Goal: Navigation & Orientation: Understand site structure

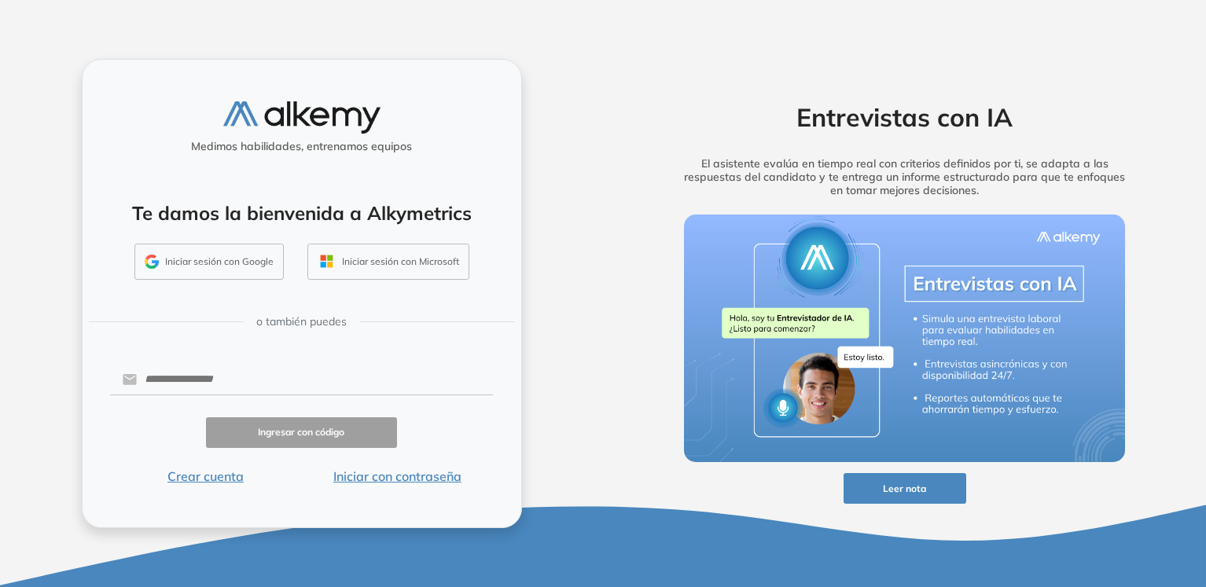
click at [223, 258] on button "Iniciar sesión con Google" at bounding box center [208, 262] width 149 height 36
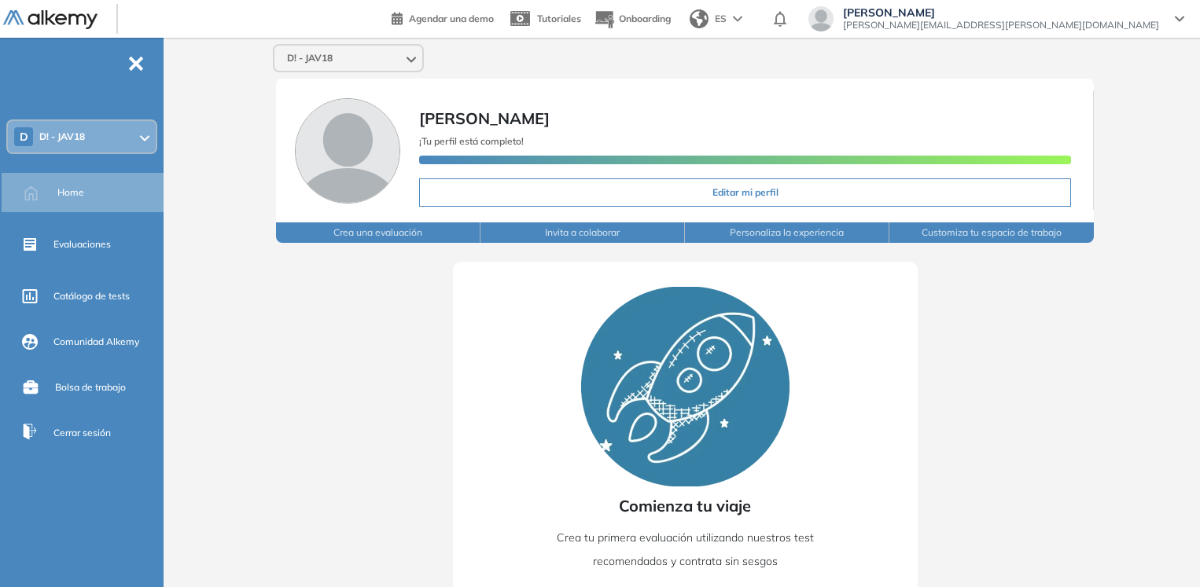
click at [125, 139] on div "D D! - JAV18" at bounding box center [82, 136] width 148 height 31
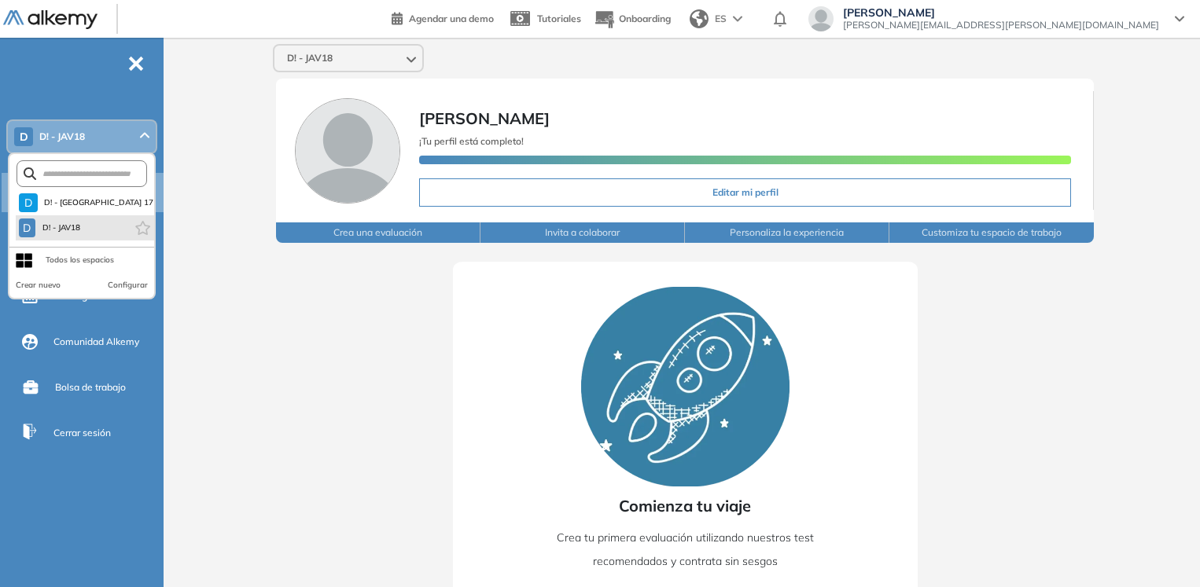
click at [95, 230] on li "D D! - JAV18" at bounding box center [85, 227] width 138 height 25
click at [52, 223] on span "D! - JAV18" at bounding box center [62, 228] width 40 height 13
click at [30, 227] on span "D" at bounding box center [27, 228] width 8 height 13
click at [262, 290] on div "Comienza tu viaje Crea tu primera evaluación utilizando nuestros test recomenda…" at bounding box center [685, 453] width 930 height 420
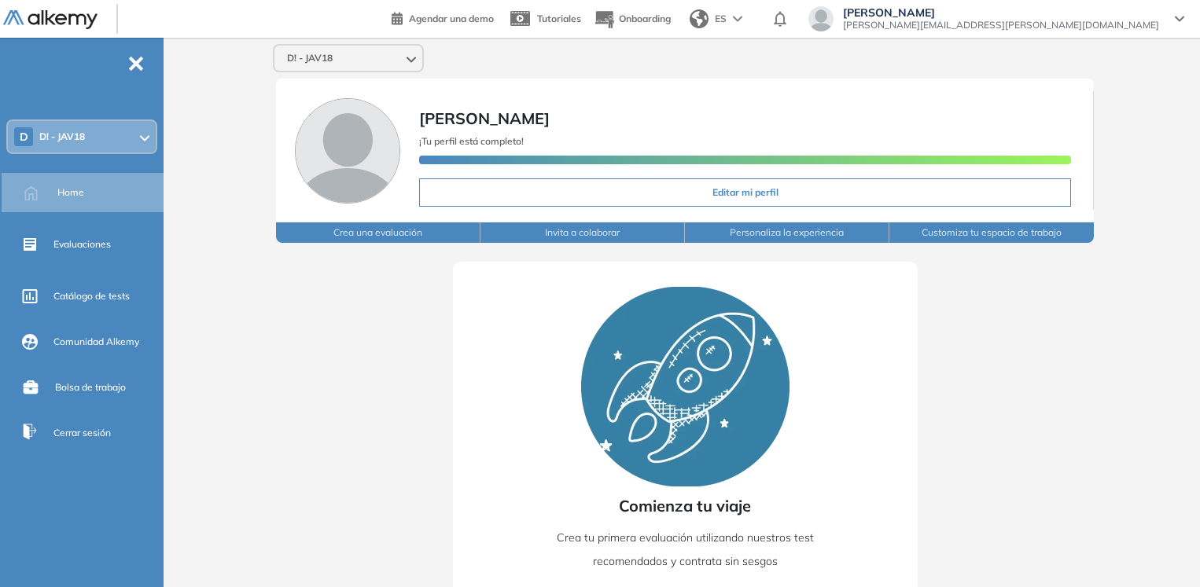
click at [127, 144] on div "D D! - JAV18" at bounding box center [82, 136] width 148 height 31
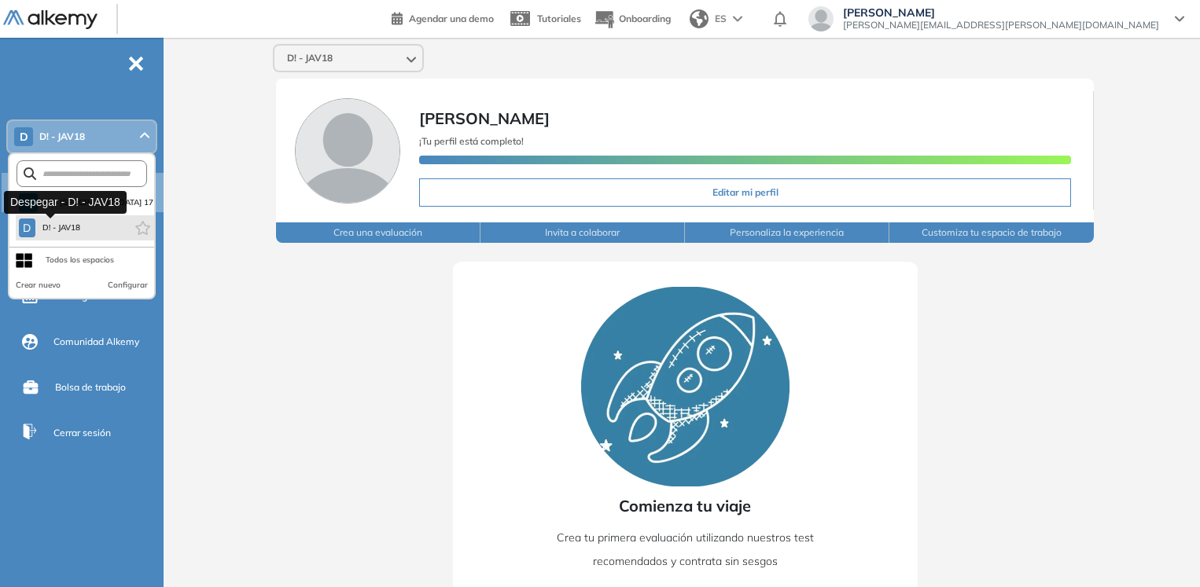
click at [34, 229] on div "D" at bounding box center [27, 228] width 17 height 19
click at [255, 296] on div "Comienza tu viaje Crea tu primera evaluación utilizando nuestros test recomenda…" at bounding box center [685, 453] width 930 height 420
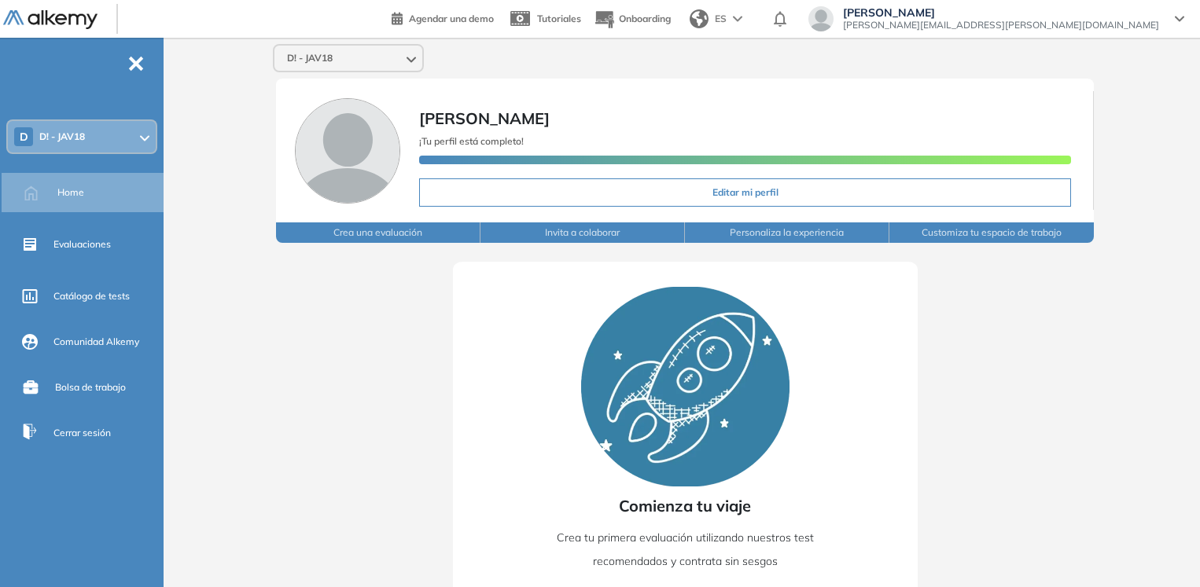
click at [145, 134] on div at bounding box center [144, 137] width 9 height 13
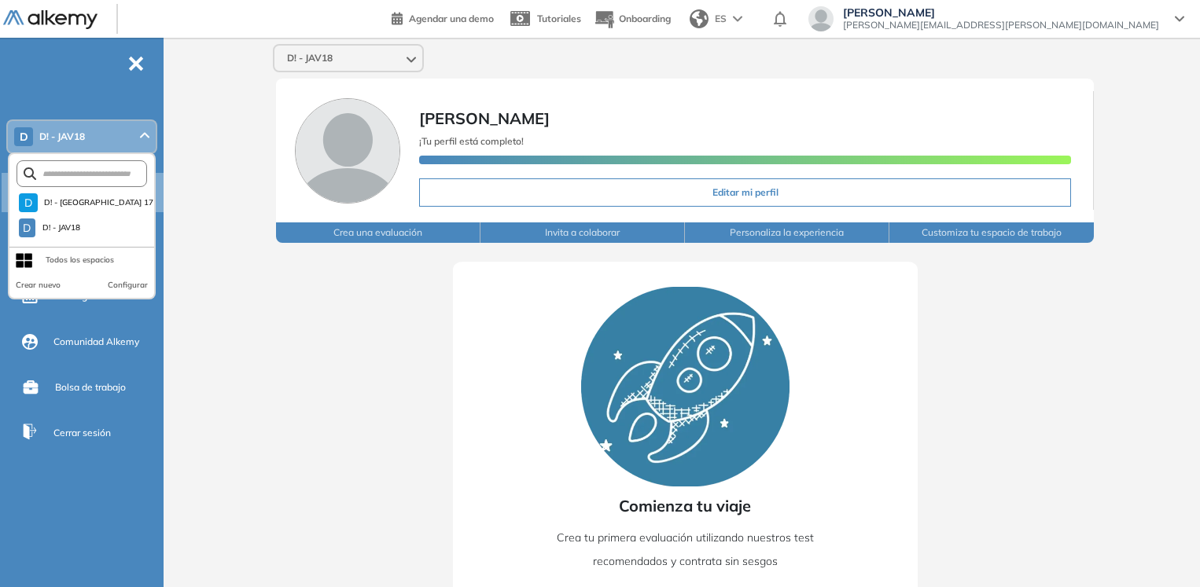
click at [239, 330] on div "Comienza tu viaje Crea tu primera evaluación utilizando nuestros test recomenda…" at bounding box center [685, 453] width 930 height 420
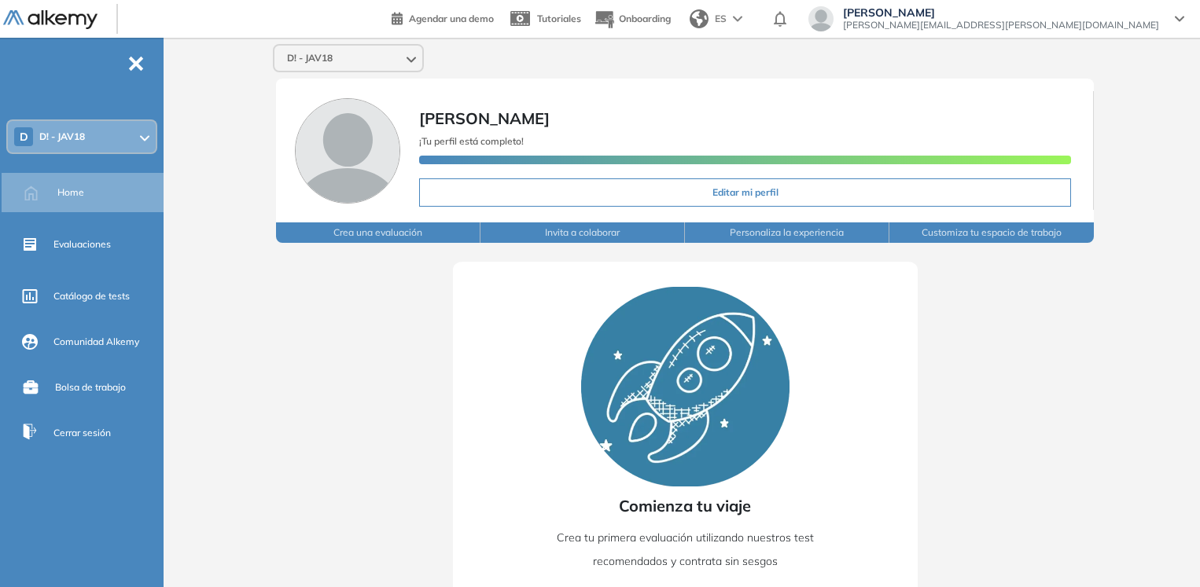
click at [240, 349] on div "Comienza tu viaje Crea tu primera evaluación utilizando nuestros test recomenda…" at bounding box center [685, 453] width 930 height 420
click at [145, 141] on icon at bounding box center [144, 138] width 9 height 6
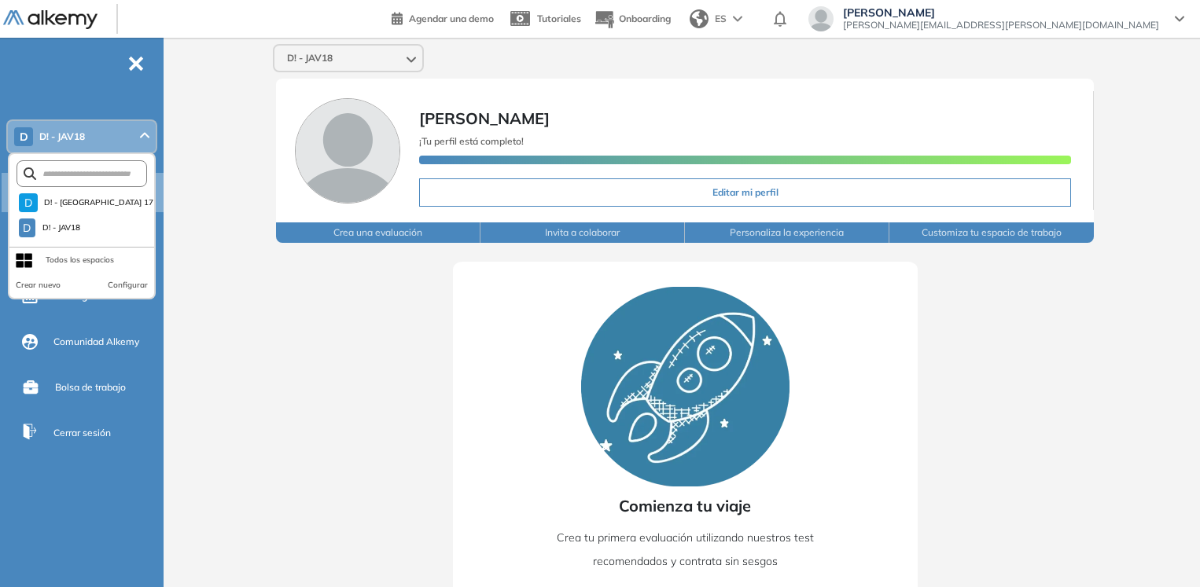
click at [223, 237] on div "D! - JAV18 Agustin Zalazar ¡Tu perfil está completo! Editar mi perfil Crea una …" at bounding box center [685, 350] width 1030 height 625
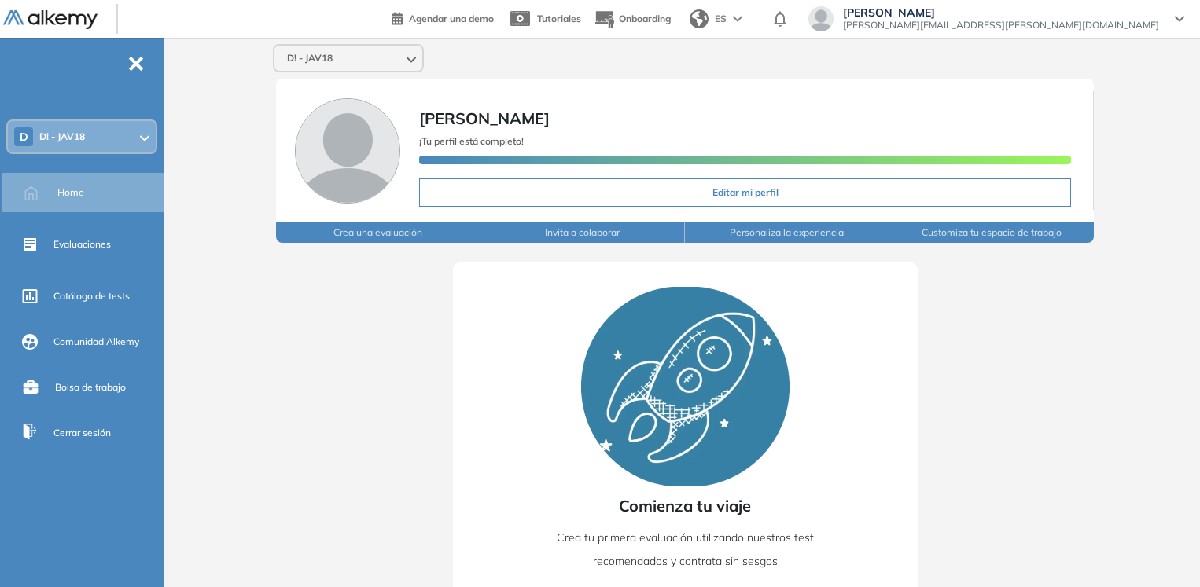
click at [1142, 82] on div "D! - JAV18 Agustin Zalazar ¡Tu perfil está completo! Editar mi perfil Crea una …" at bounding box center [685, 350] width 1030 height 625
click at [1158, 149] on div "D! - JAV18 Agustin Zalazar ¡Tu perfil está completo! Editar mi perfil Crea una …" at bounding box center [685, 350] width 1030 height 625
click at [411, 64] on div at bounding box center [411, 58] width 9 height 13
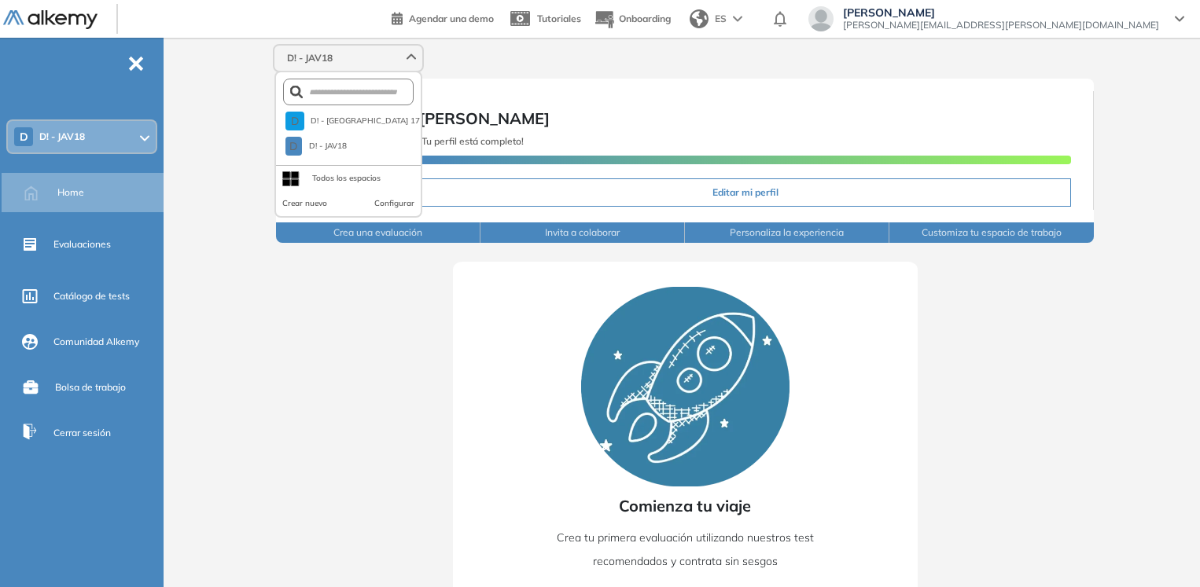
click at [414, 61] on div at bounding box center [411, 58] width 9 height 13
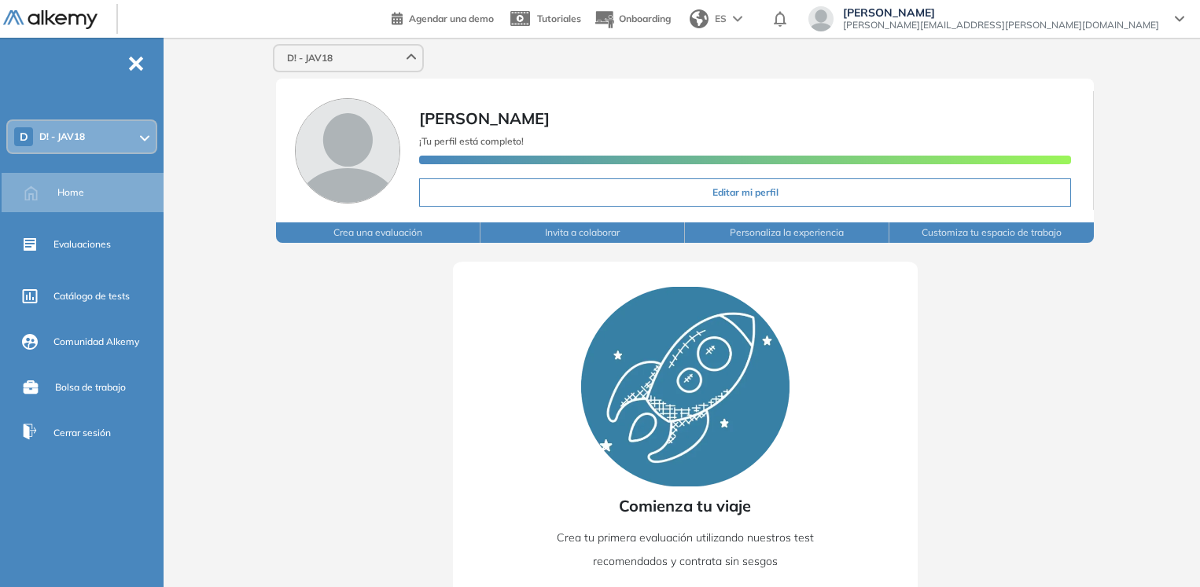
click at [541, 68] on div "D! - JAV18 D D! - JAV 17 D D! - JAV18 Todos los espacios Crear nuevo Configurar" at bounding box center [685, 58] width 837 height 28
click at [1151, 124] on div "D! - JAV18 Agustin Zalazar ¡Tu perfil está completo! Editar mi perfil Crea una …" at bounding box center [685, 350] width 1030 height 625
click at [1077, 409] on div "Comienza tu viaje Crea tu primera evaluación utilizando nuestros test recomenda…" at bounding box center [685, 453] width 930 height 420
click at [975, 415] on div "Comienza tu viaje Crea tu primera evaluación utilizando nuestros test recomenda…" at bounding box center [685, 453] width 930 height 420
click at [141, 136] on icon at bounding box center [145, 138] width 8 height 4
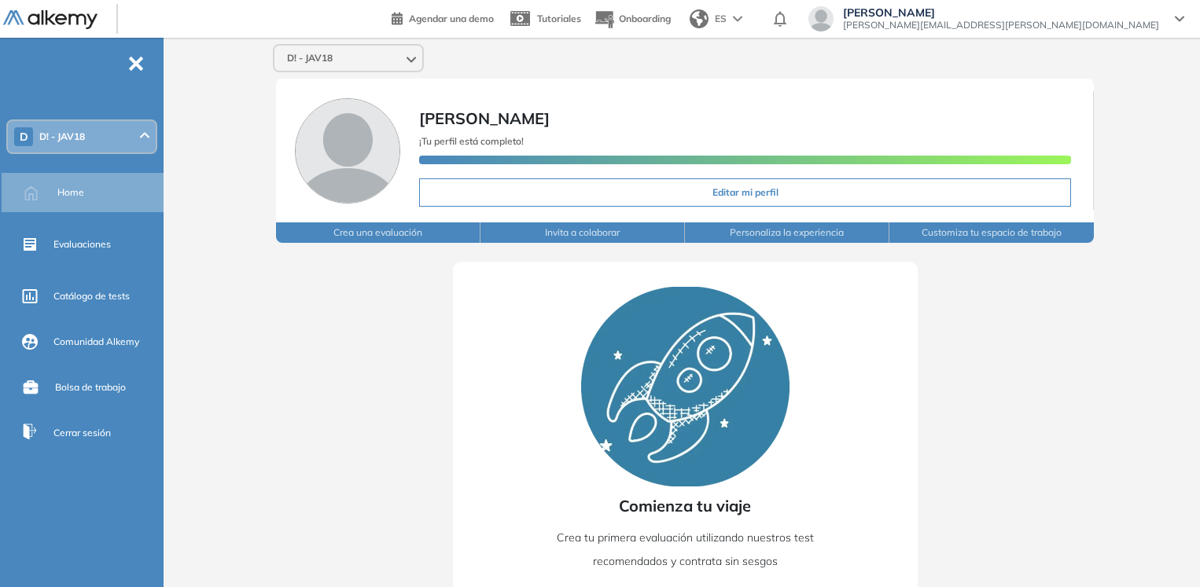
click at [1136, 320] on div "Comienza tu viaje Crea tu primera evaluación utilizando nuestros test recomenda…" at bounding box center [685, 453] width 930 height 420
click at [1176, 219] on div "D! - JAV18 Agustin Zalazar ¡Tu perfil está completo! Editar mi perfil Crea una …" at bounding box center [685, 350] width 1030 height 625
click at [374, 317] on div "Comienza tu viaje Crea tu primera evaluación utilizando nuestros test recomenda…" at bounding box center [685, 453] width 930 height 420
click at [1067, 315] on div "Comienza tu viaje Crea tu primera evaluación utilizando nuestros test recomenda…" at bounding box center [685, 453] width 930 height 420
